Goal: Find specific page/section: Find specific page/section

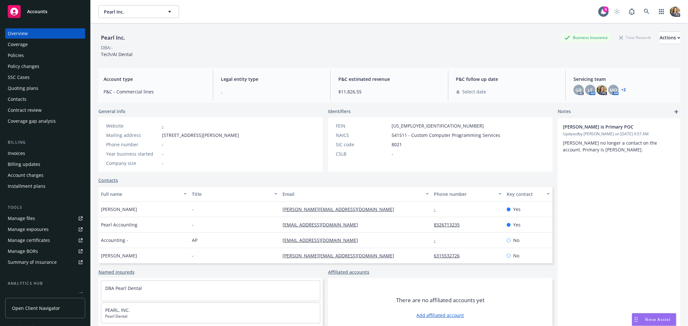
click at [40, 15] on div "Accounts" at bounding box center [45, 11] width 75 height 13
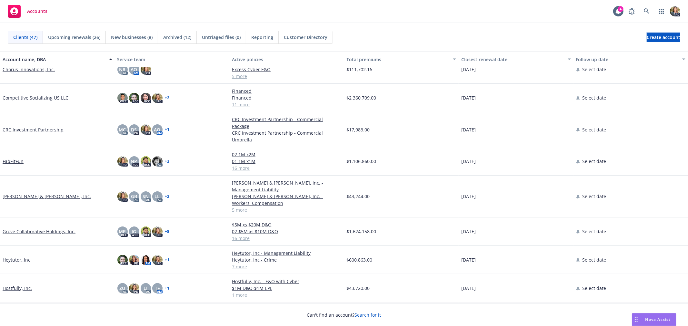
scroll to position [143, 0]
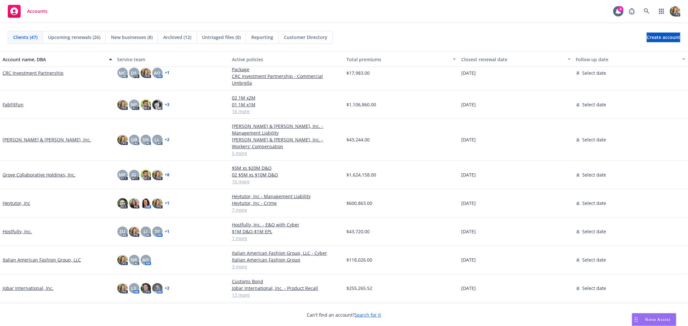
click at [14, 228] on link "Hostfully, Inc." at bounding box center [17, 231] width 29 height 7
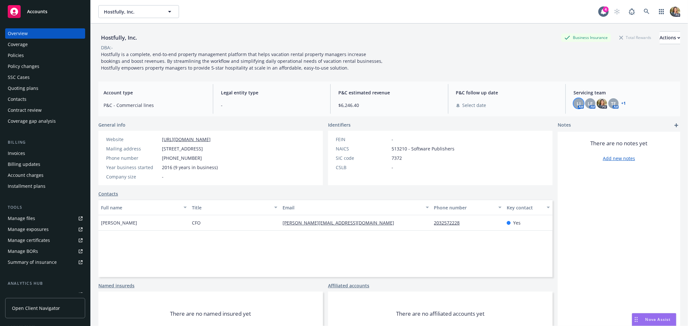
click at [578, 102] on div "LI" at bounding box center [579, 103] width 10 height 10
click at [585, 103] on div "LF" at bounding box center [590, 103] width 10 height 10
